Goal: Transaction & Acquisition: Purchase product/service

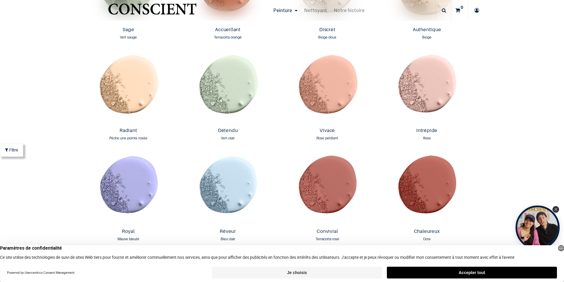
scroll to position [617, 0]
click at [491, 272] on button "Accepter tout" at bounding box center [472, 273] width 170 height 12
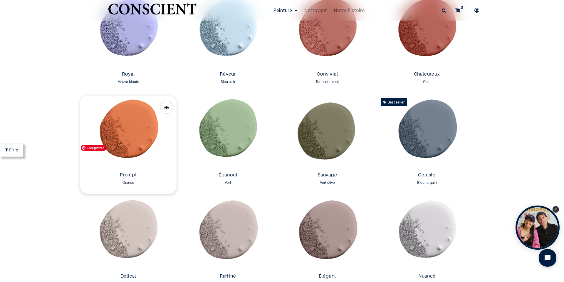
scroll to position [852, 0]
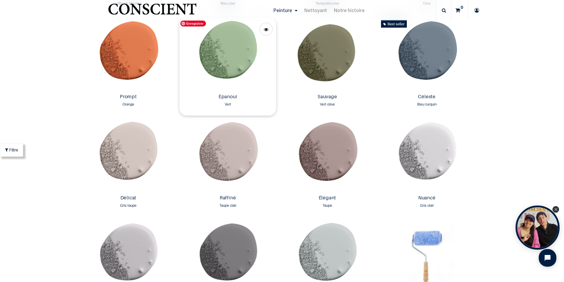
click at [222, 70] on img at bounding box center [228, 55] width 97 height 74
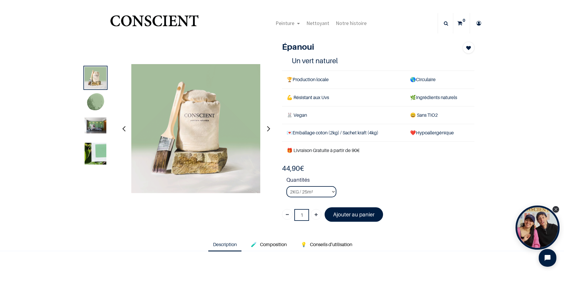
click at [94, 128] on img at bounding box center [96, 125] width 22 height 16
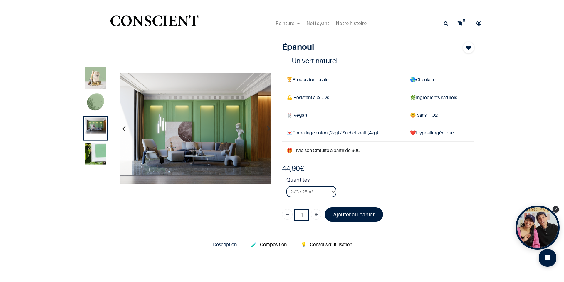
click at [93, 103] on img at bounding box center [96, 103] width 22 height 22
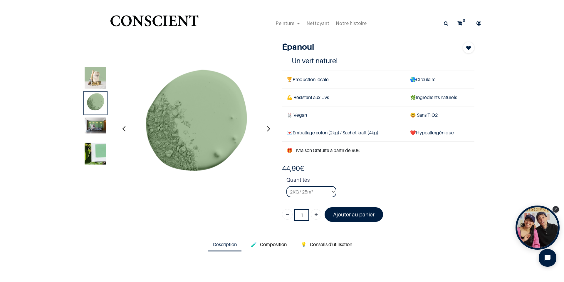
click at [97, 157] on img at bounding box center [96, 154] width 22 height 22
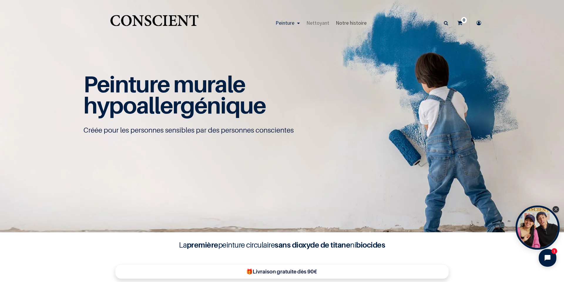
click at [347, 21] on span "Notre histoire" at bounding box center [351, 22] width 31 height 7
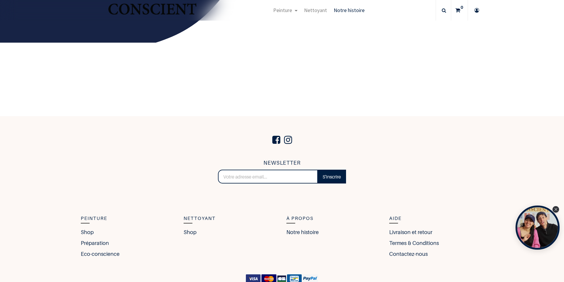
scroll to position [1025, 0]
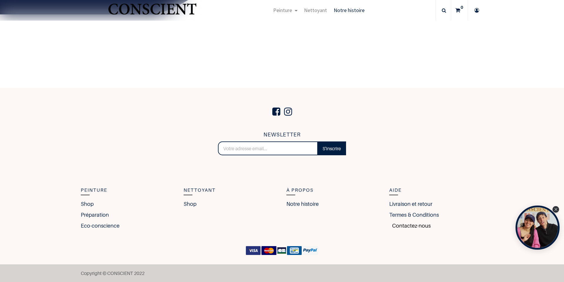
click at [402, 222] on link "Contactez-nous" at bounding box center [409, 226] width 41 height 8
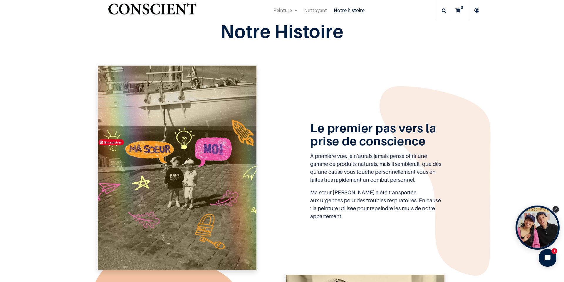
scroll to position [353, 0]
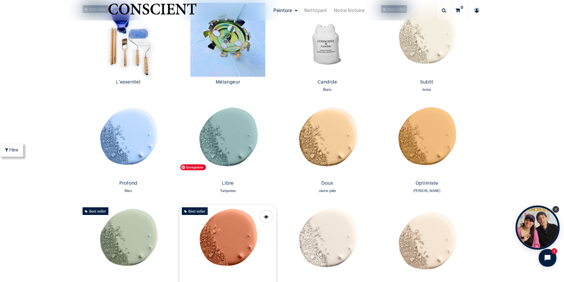
scroll to position [412, 0]
